Goal: Obtain resource: Obtain resource

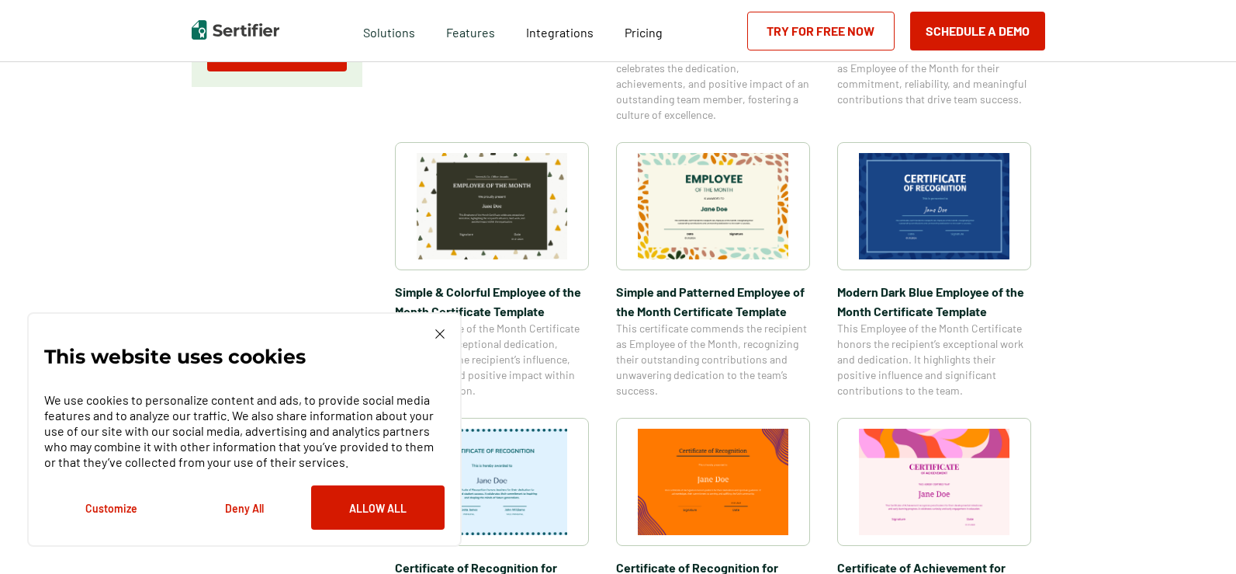
scroll to position [482, 0]
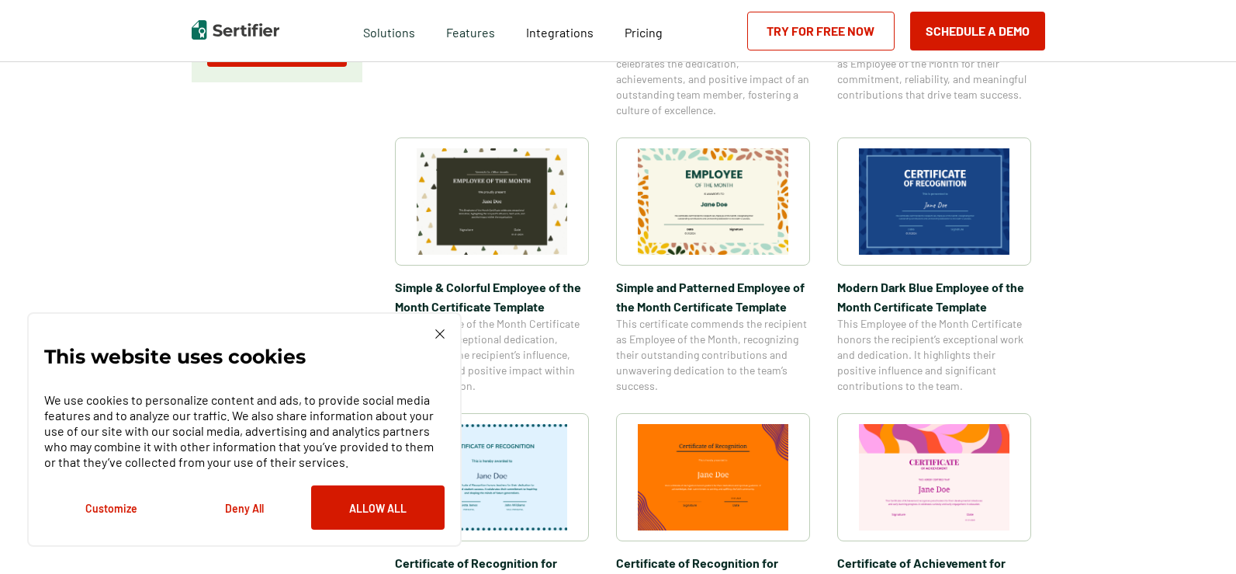
click at [879, 203] on img at bounding box center [934, 201] width 151 height 106
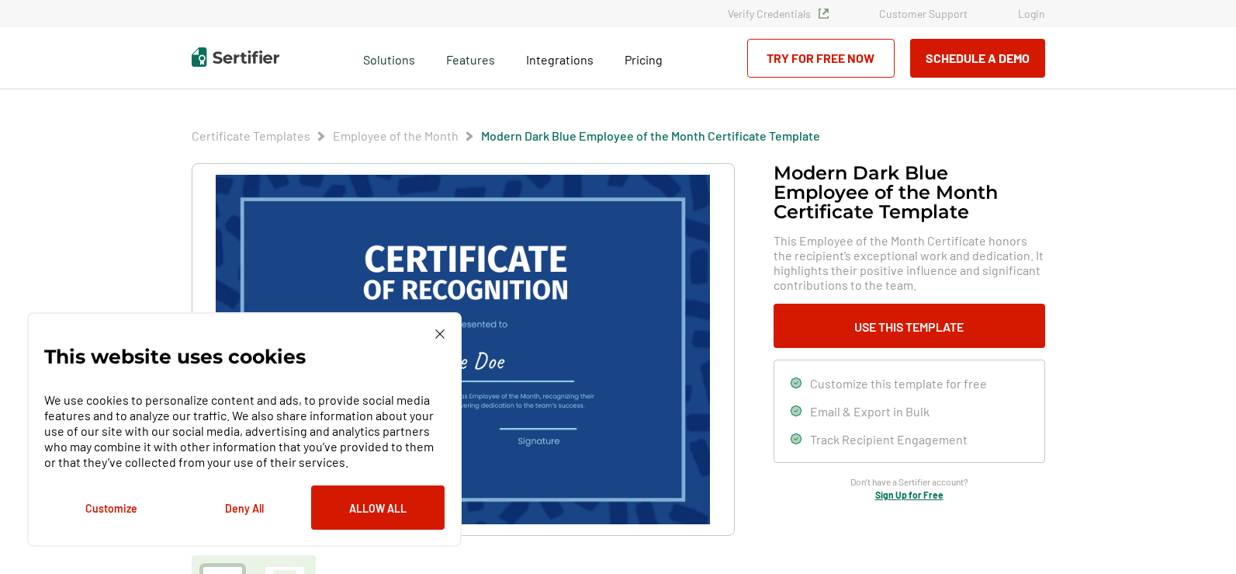
click at [442, 335] on img at bounding box center [439, 333] width 9 height 9
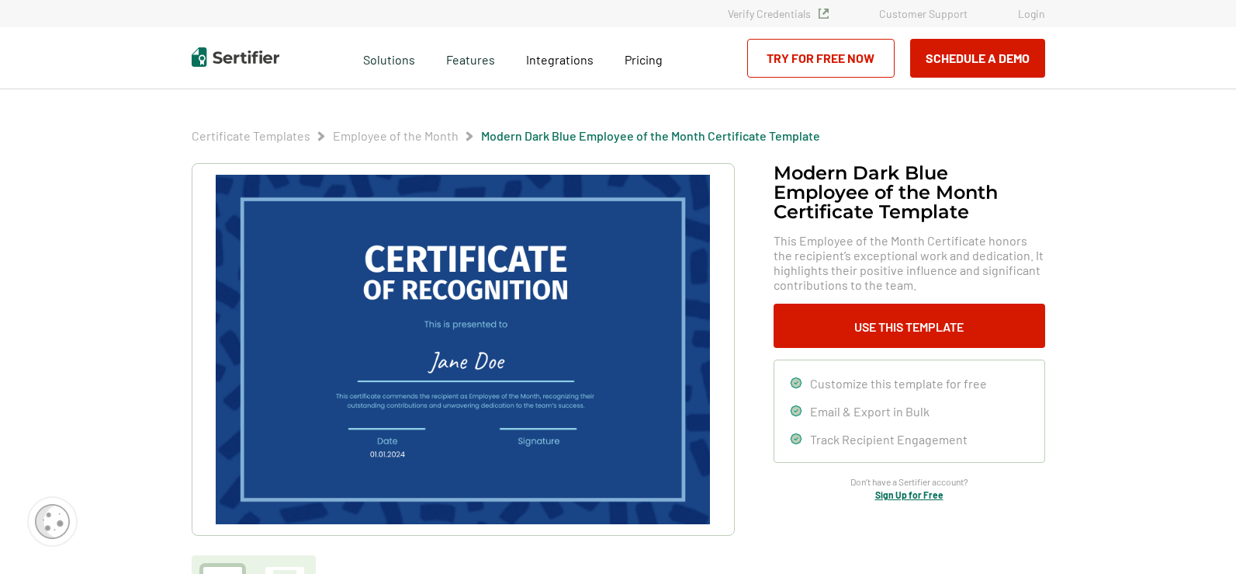
click at [327, 290] on img at bounding box center [463, 349] width 494 height 349
click at [855, 336] on button "Use This Template" at bounding box center [910, 325] width 272 height 44
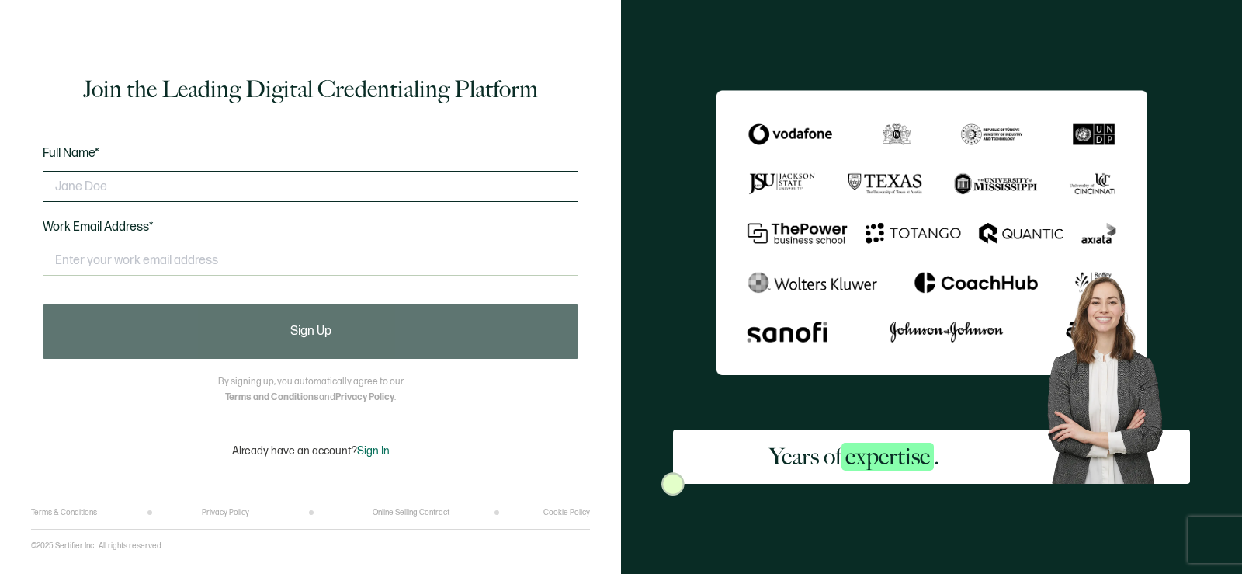
click at [115, 192] on input "text" at bounding box center [311, 186] width 536 height 31
